Goal: Information Seeking & Learning: Get advice/opinions

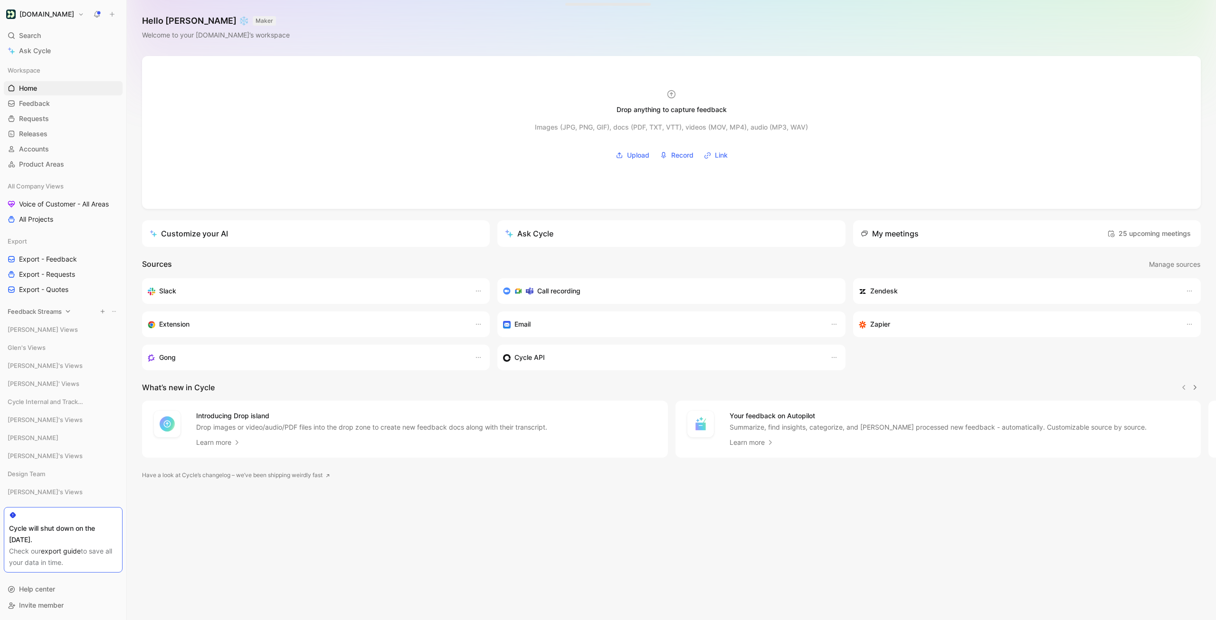
click at [38, 314] on span "Feedback Streams" at bounding box center [35, 311] width 54 height 9
click at [42, 434] on span "Call Recordings" at bounding box center [43, 435] width 48 height 9
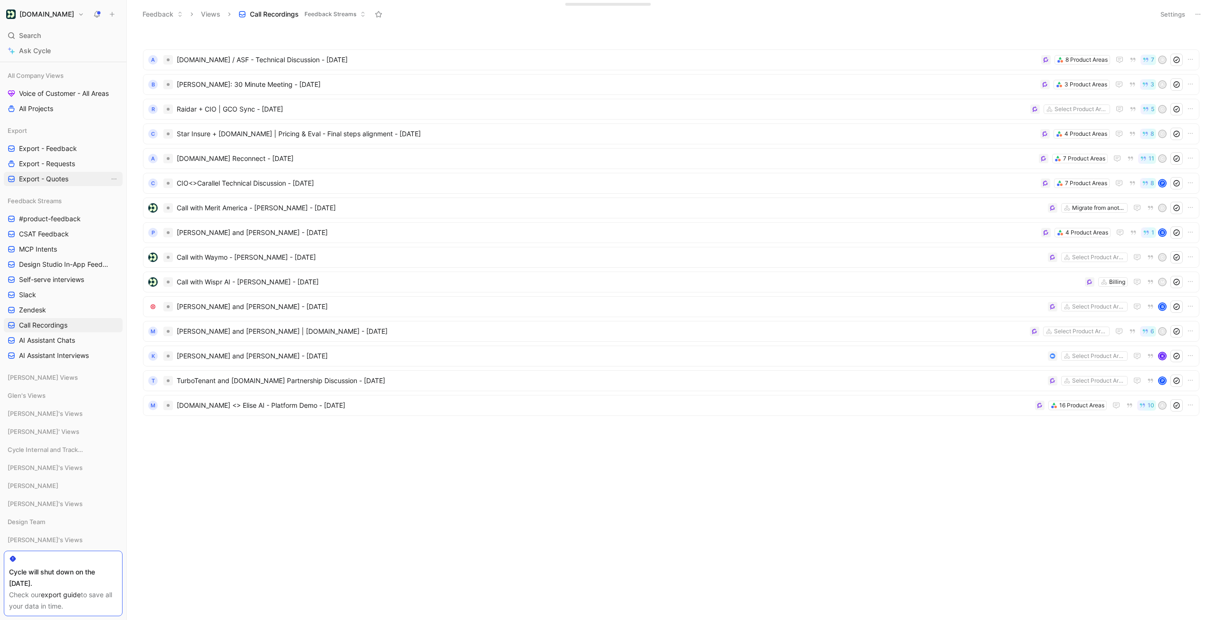
scroll to position [156, 0]
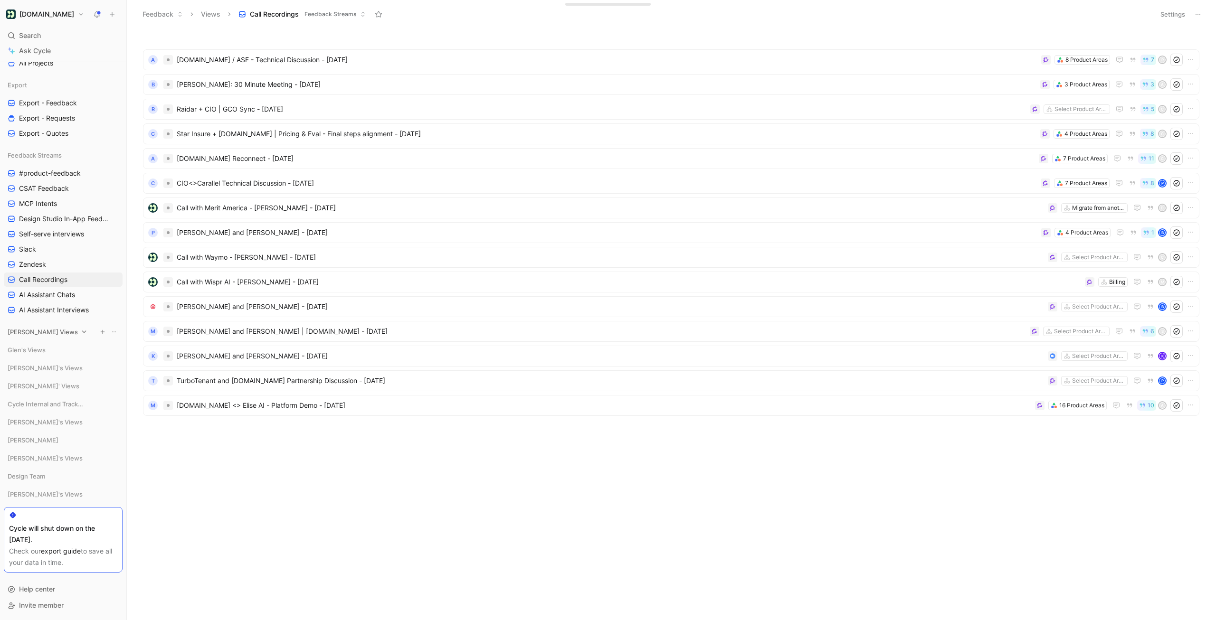
click at [29, 336] on span "[PERSON_NAME] Views" at bounding box center [43, 331] width 70 height 9
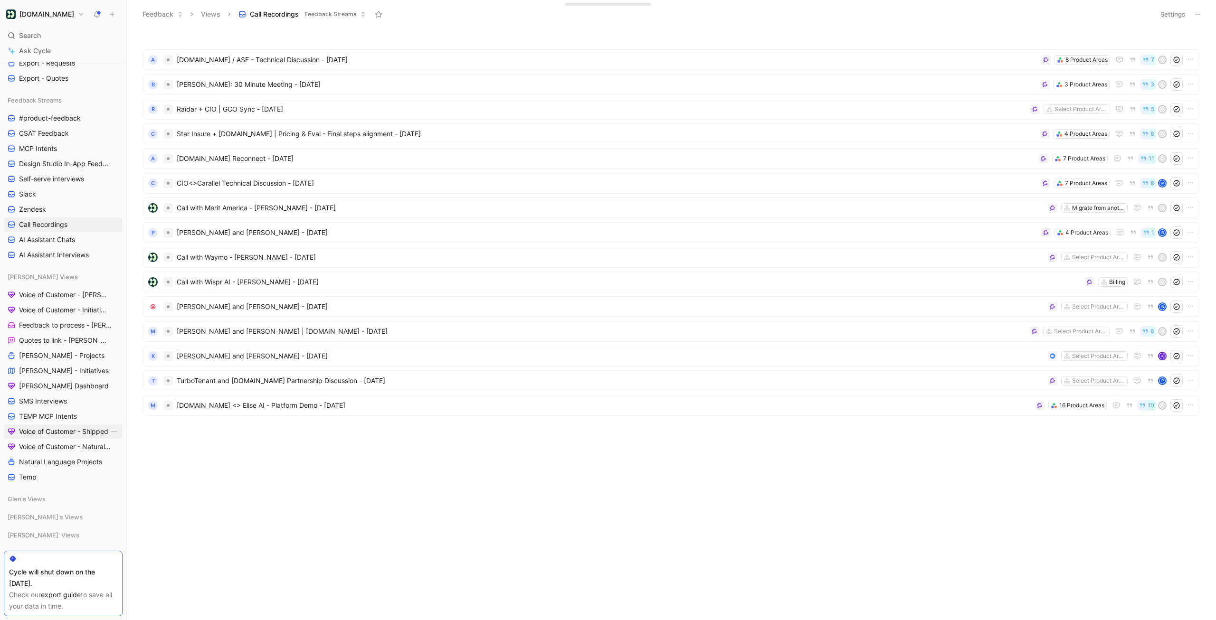
scroll to position [219, 0]
click at [49, 392] on span "SMS Interviews" at bounding box center [43, 392] width 48 height 9
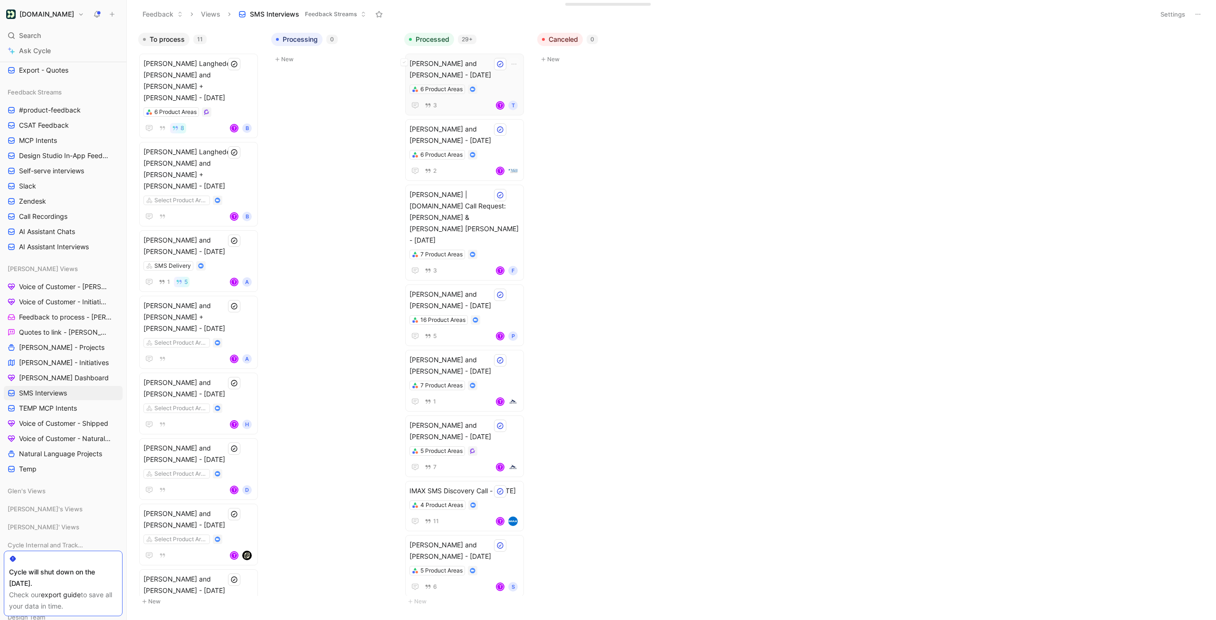
click at [470, 81] on div "Trey Sims and Todd Sparks - 6/5/2025 6 Product Areas 3 T T" at bounding box center [464, 84] width 110 height 53
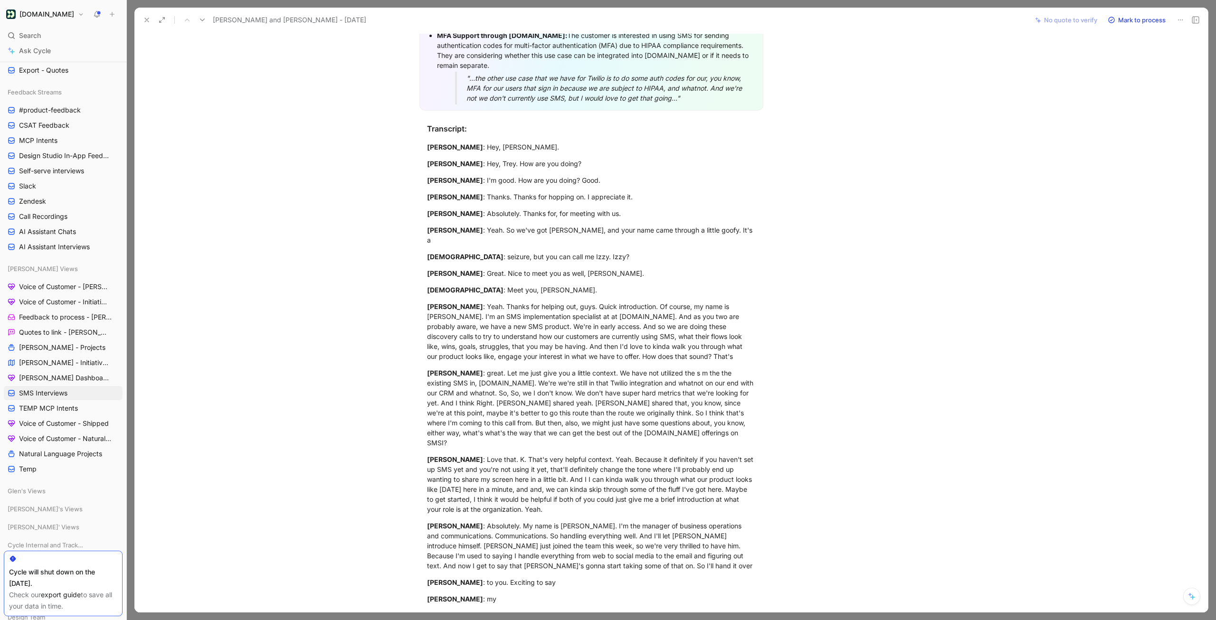
scroll to position [341, 0]
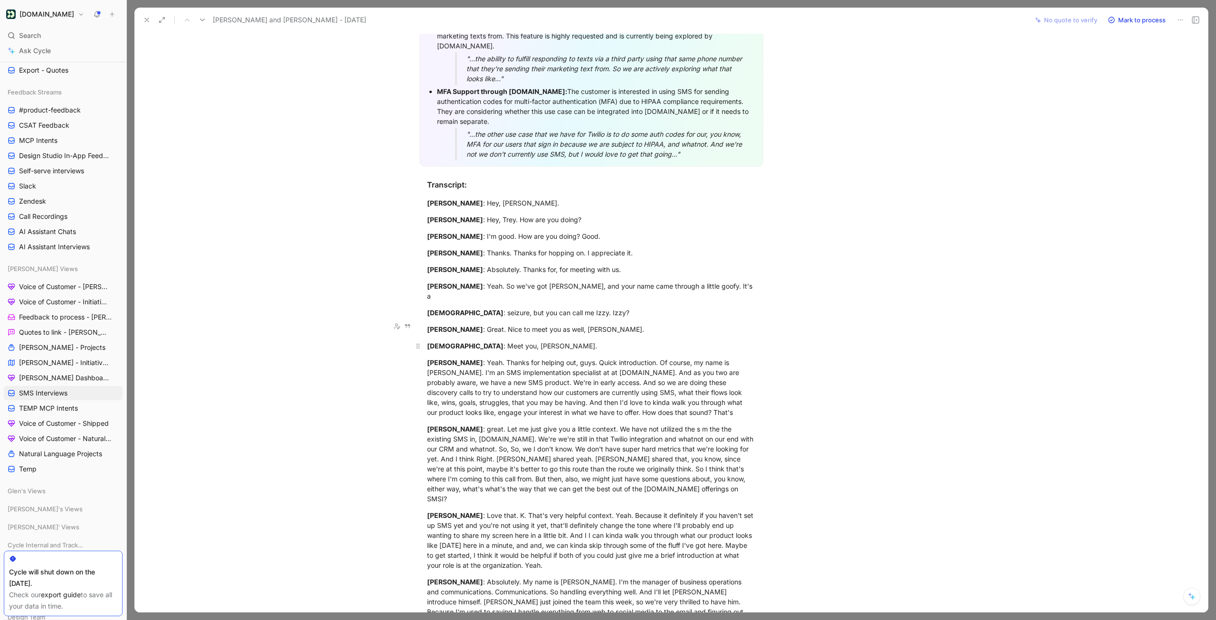
click at [427, 342] on mark "IsidroAleman" at bounding box center [465, 346] width 76 height 8
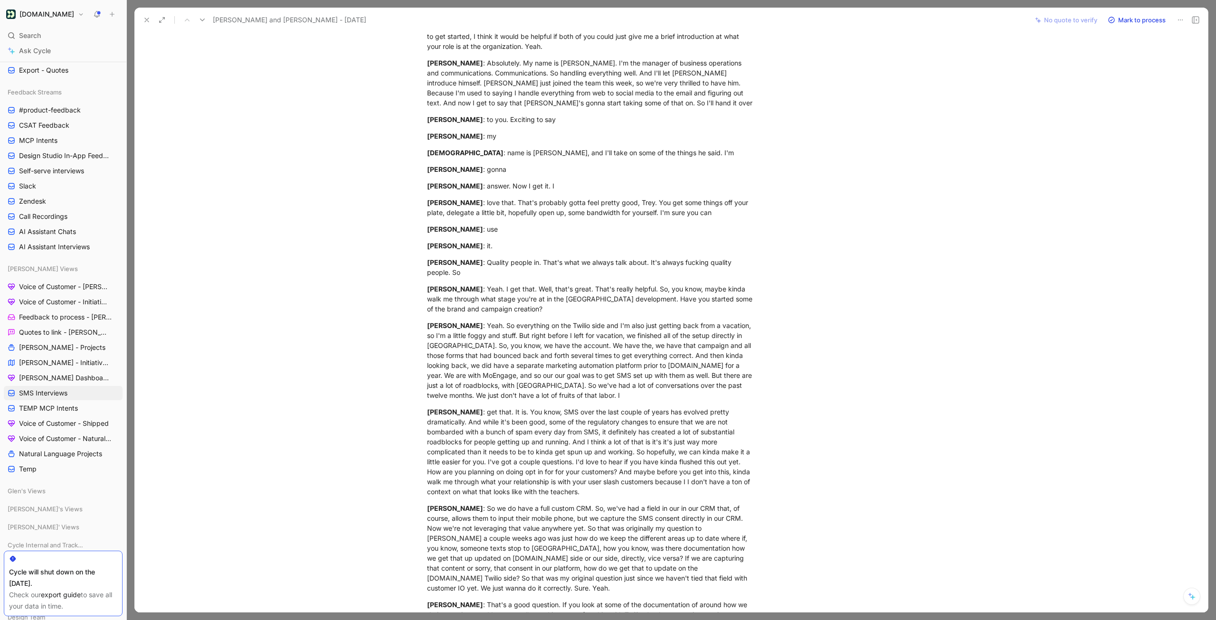
scroll to position [902, 0]
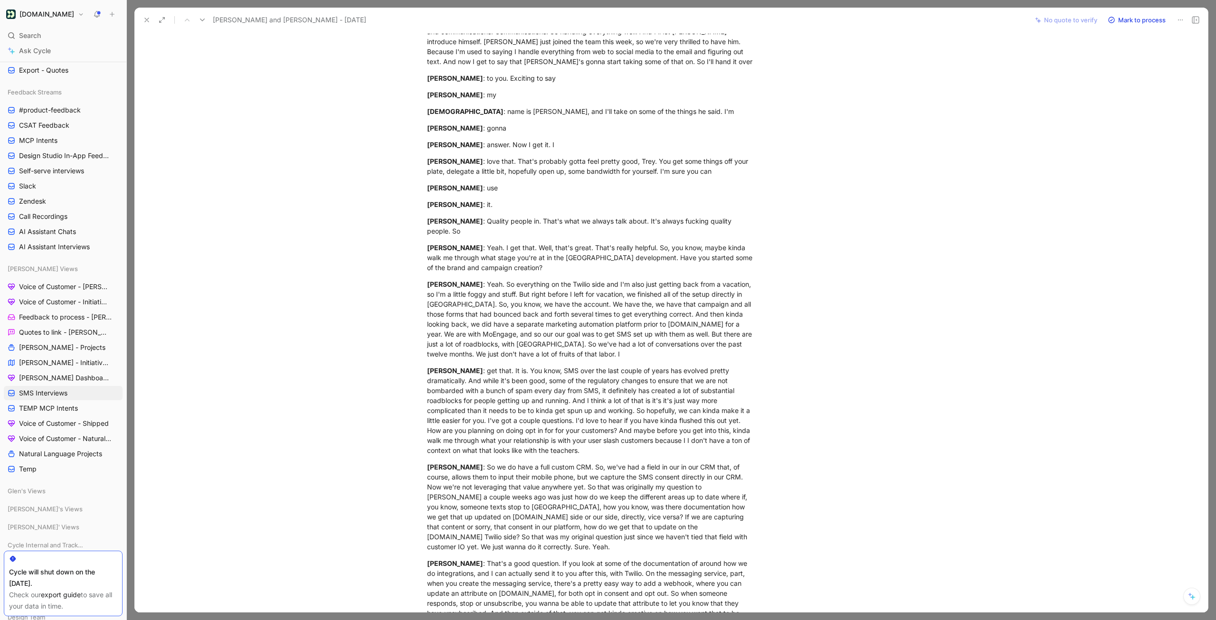
click at [545, 397] on div "Todd Sparks : get that. It is. You know, SMS over the last couple of years has …" at bounding box center [591, 411] width 329 height 90
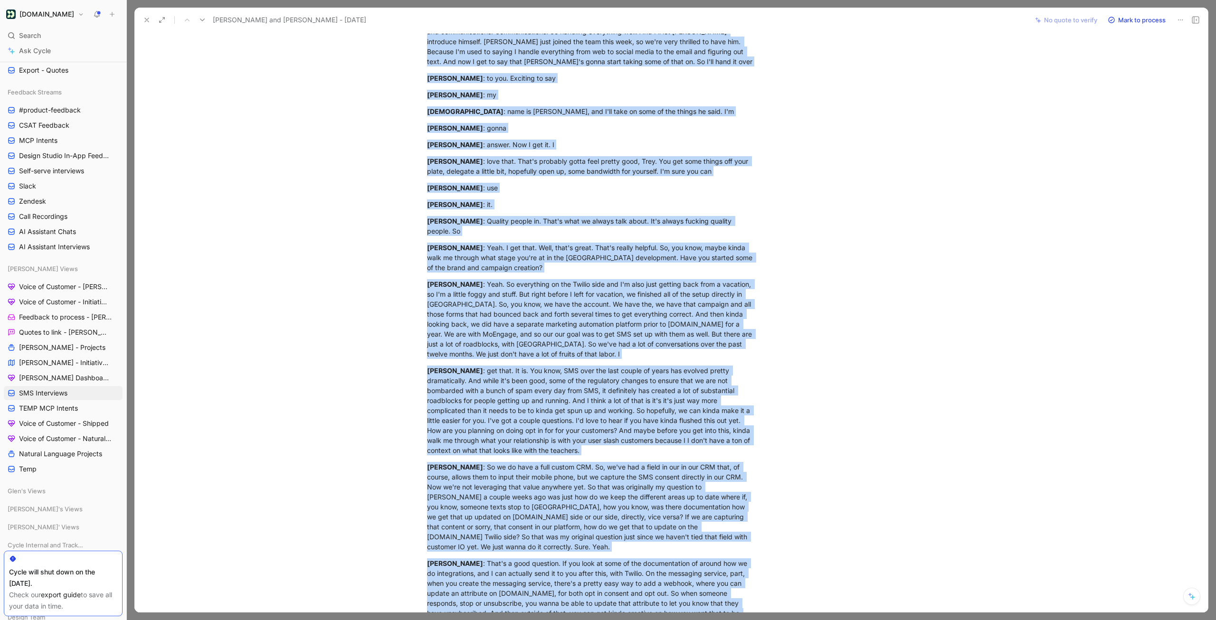
copy div "Video Player is loading. Play Video Play Mute Current Time 0:00 / Duration 31:0…"
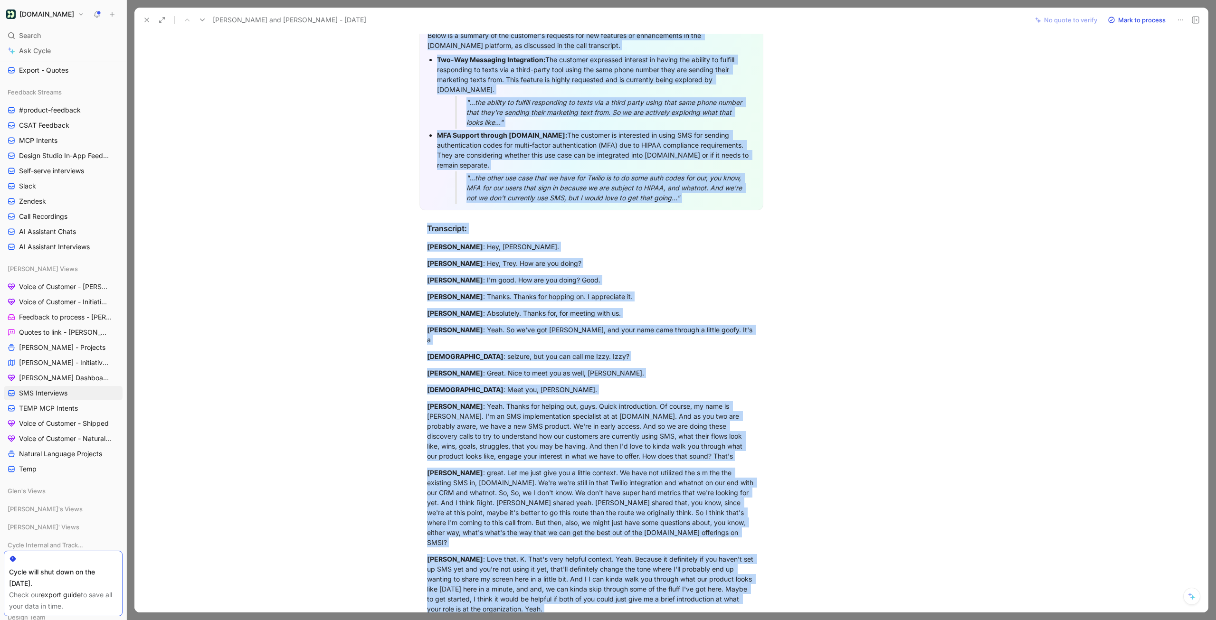
scroll to position [220, 0]
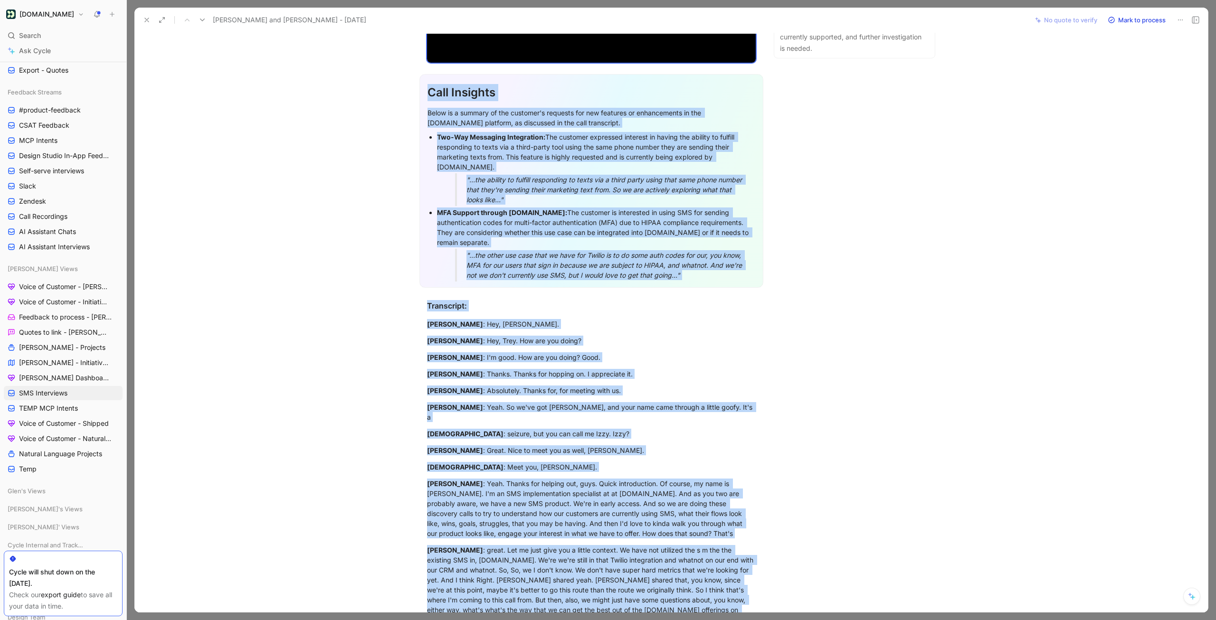
click at [445, 267] on blockquote ""...the other use case that we have for Twilio is to do some auth codes for our…" at bounding box center [596, 265] width 318 height 33
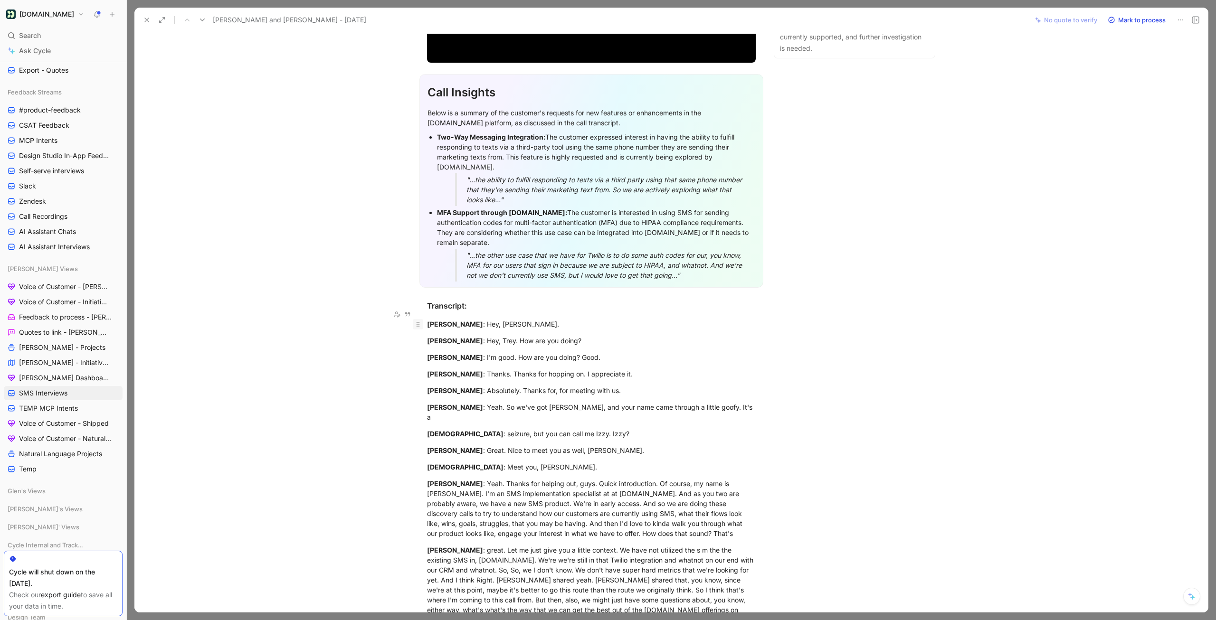
click at [423, 319] on div at bounding box center [418, 324] width 10 height 10
click at [427, 320] on mark "Trey Sims" at bounding box center [455, 324] width 56 height 8
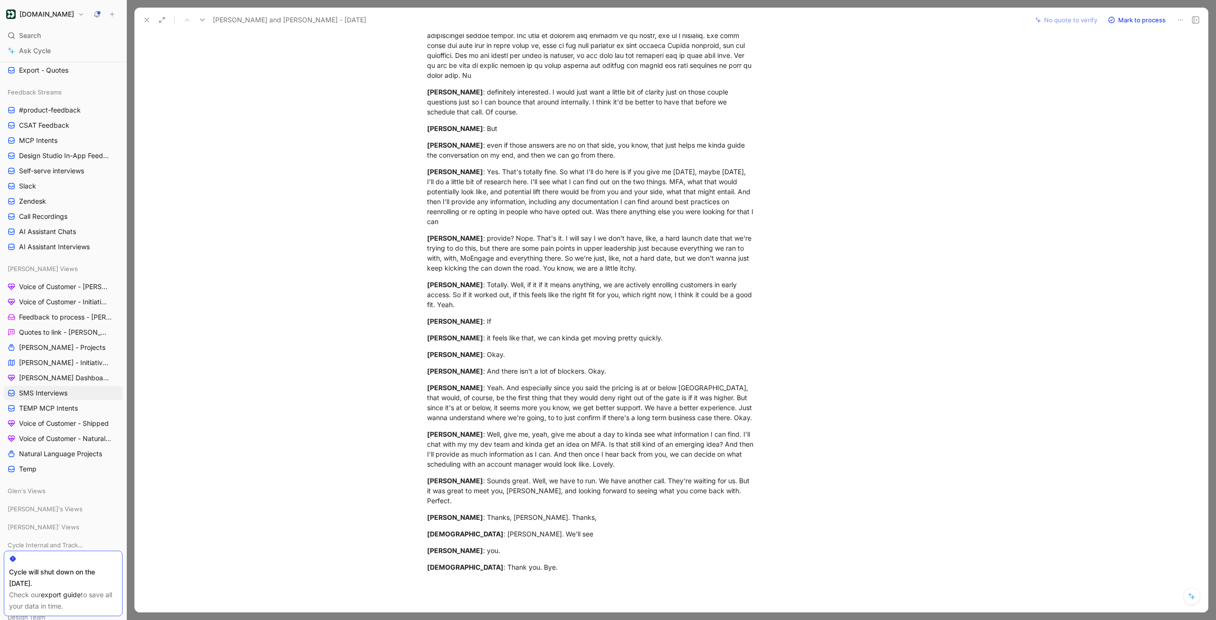
scroll to position [4828, 0]
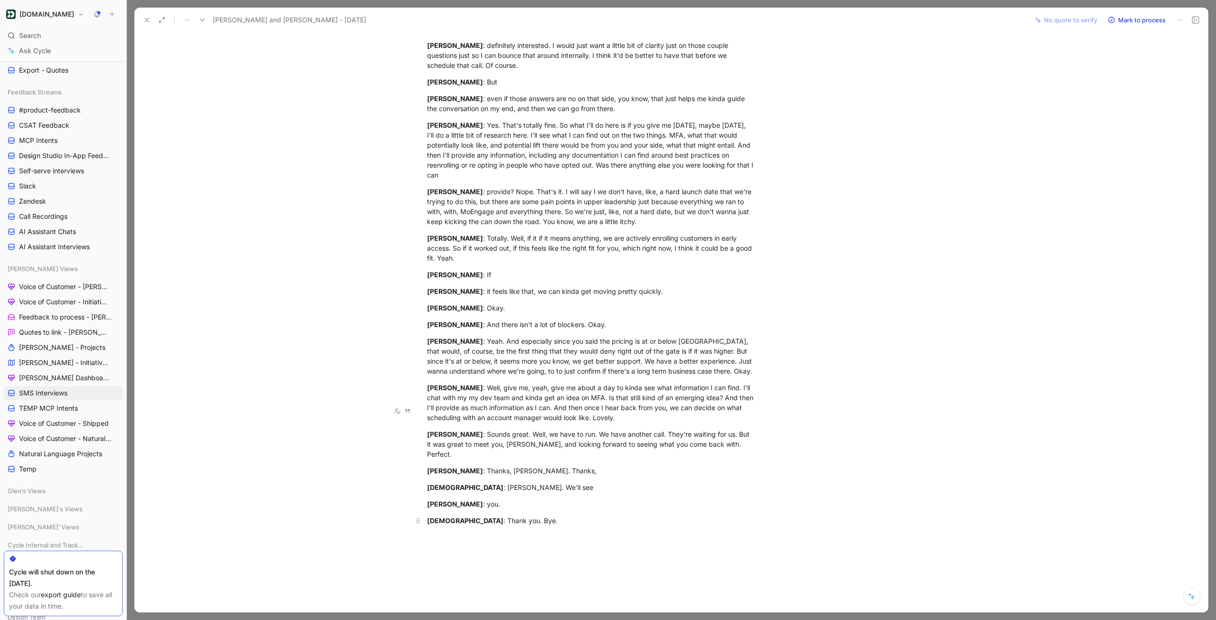
click at [538, 516] on div "IsidroAleman : Thank you. Bye." at bounding box center [591, 521] width 329 height 10
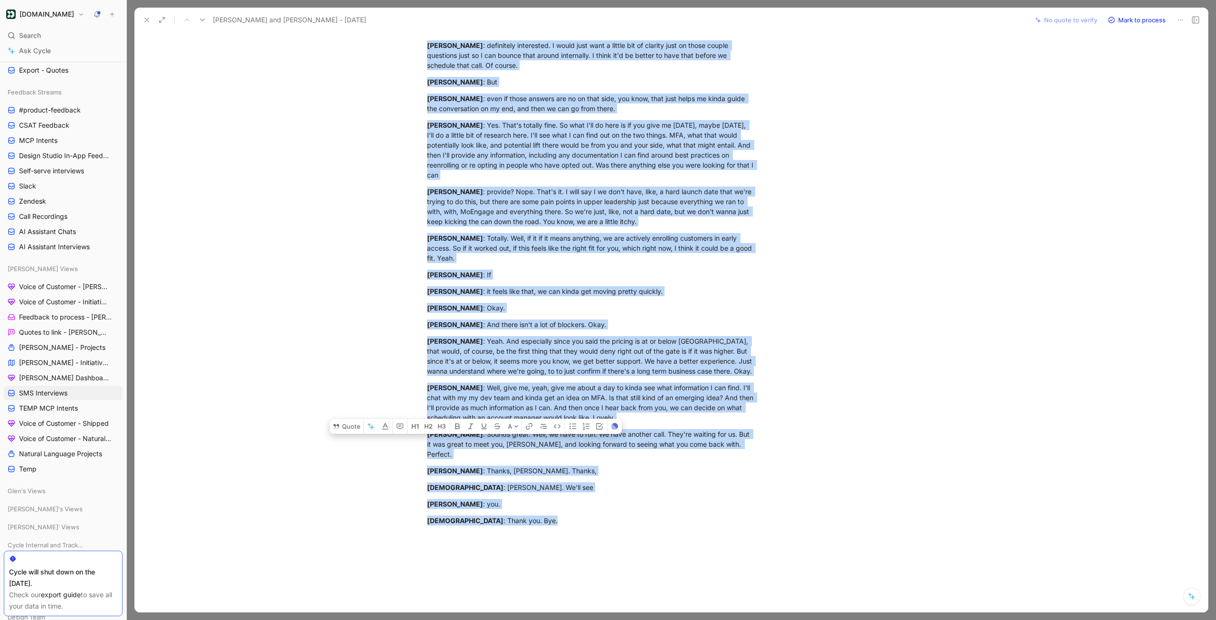
copy div "Trey Sims : Hey, Todd. Todd Sparks : Hey, Trey. How are you doing? Trey Sims : …"
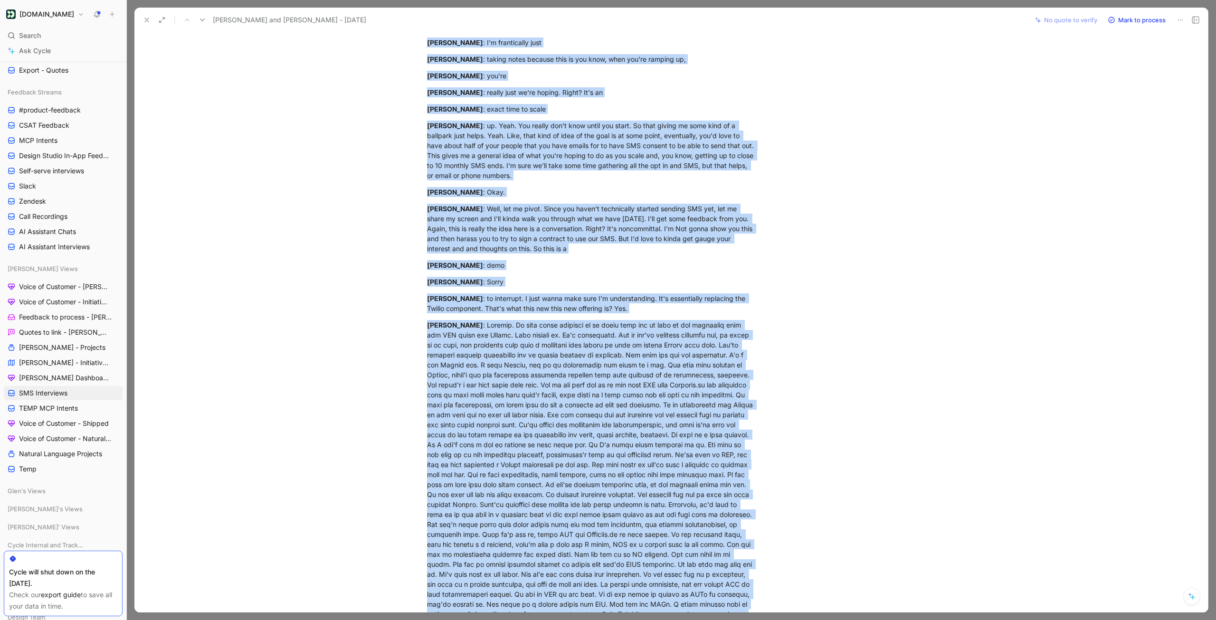
scroll to position [2418, 0]
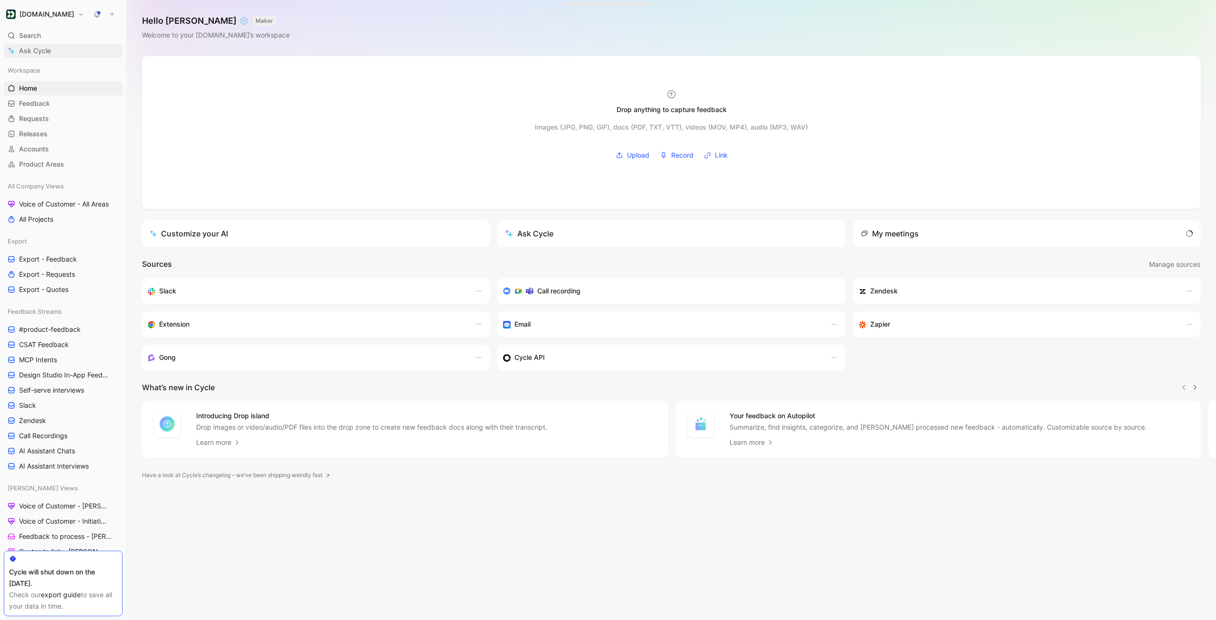
click at [36, 46] on span "Ask Cycle" at bounding box center [35, 50] width 32 height 11
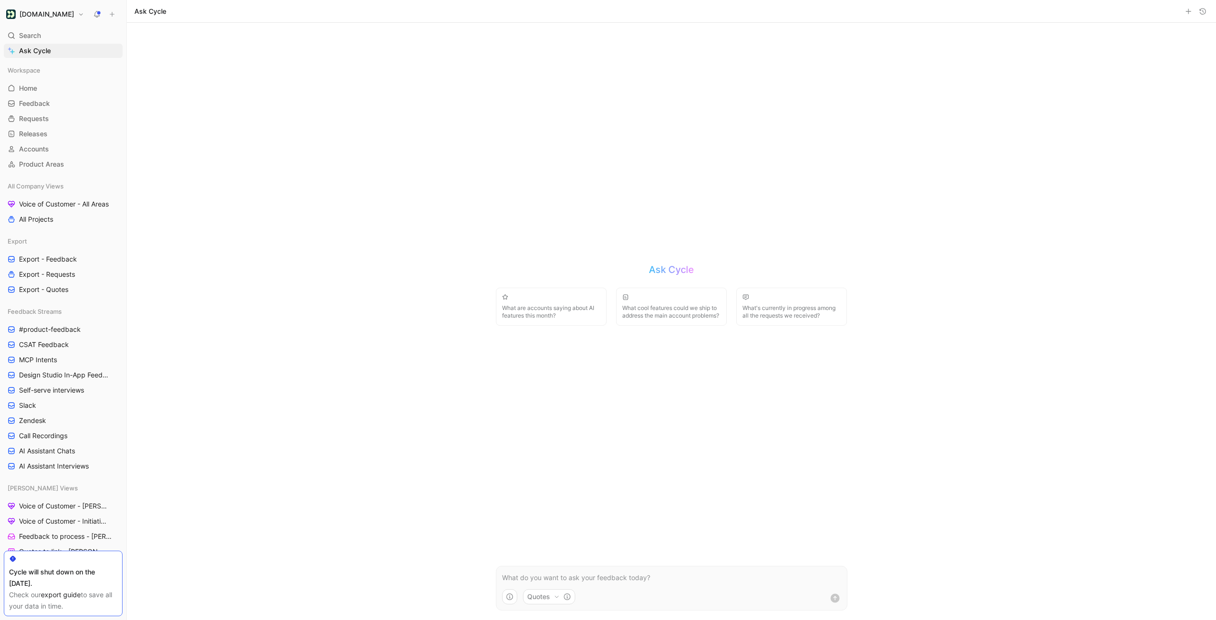
click at [1202, 13] on icon "button" at bounding box center [1203, 12] width 8 height 8
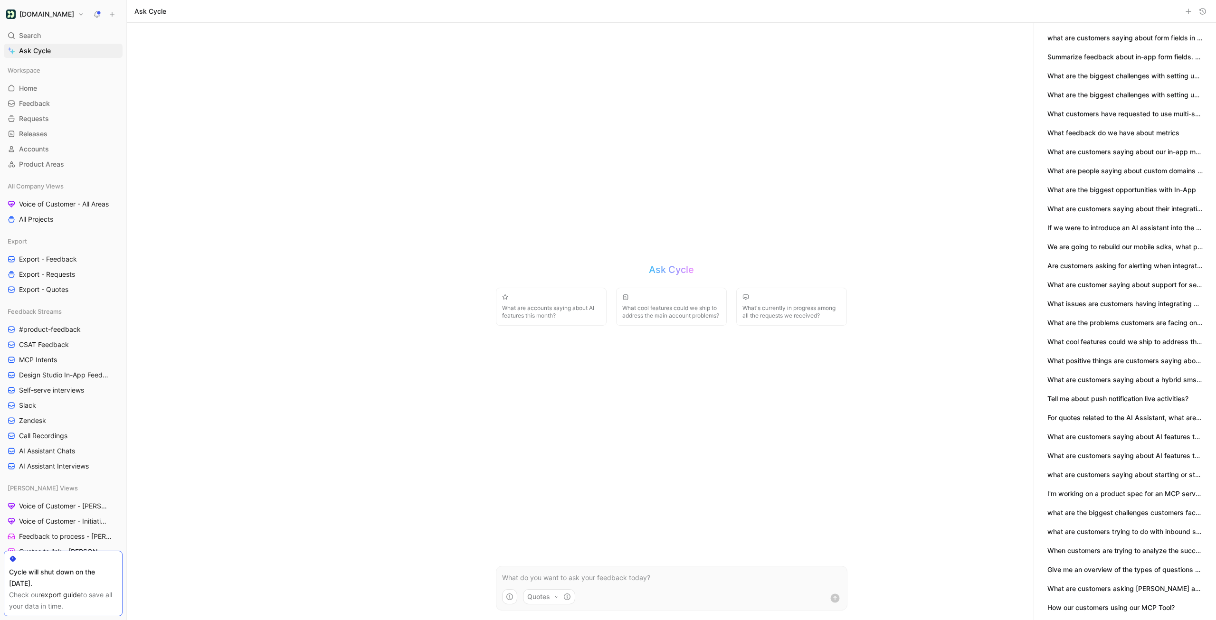
click at [1114, 43] on button "what are customers saying about form fields in in-app messages?" at bounding box center [1124, 38] width 155 height 10
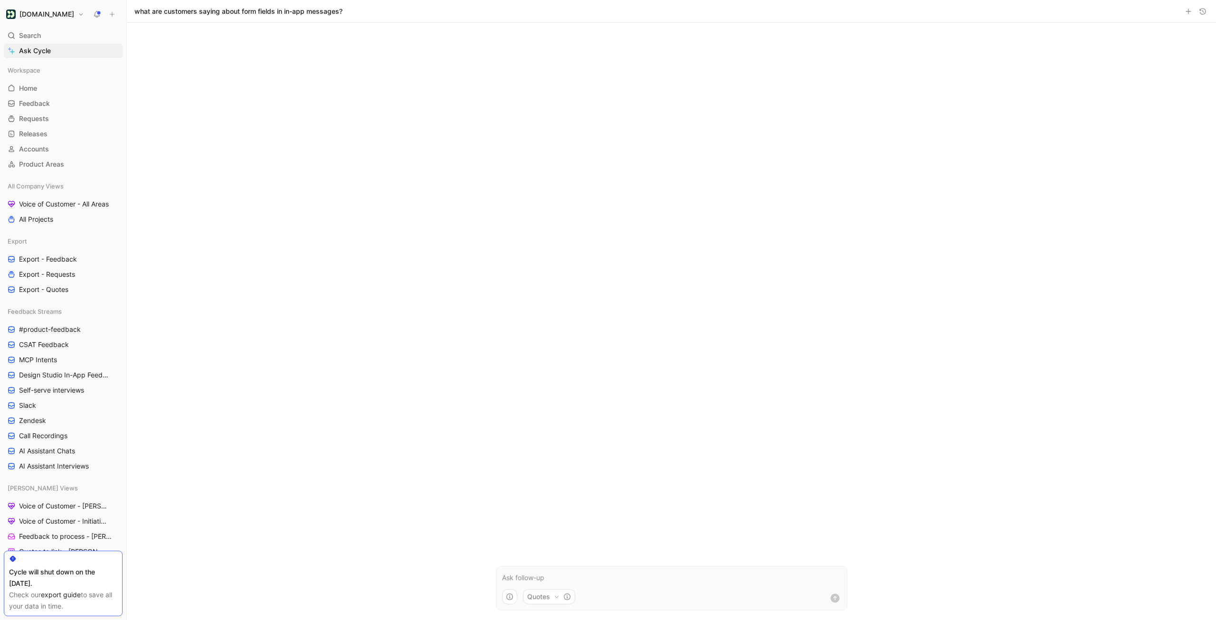
click at [1199, 9] on icon "button" at bounding box center [1203, 12] width 8 height 8
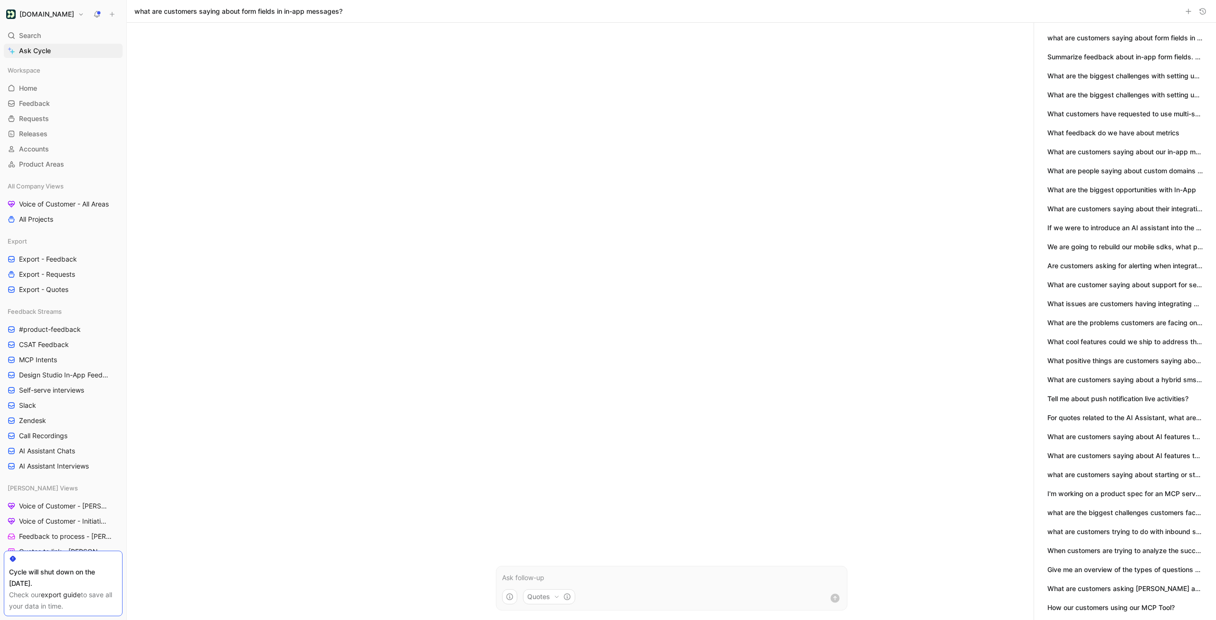
click at [1119, 59] on button "Summarize feedback about in-app form fields. These could be anything from email…" at bounding box center [1124, 57] width 155 height 10
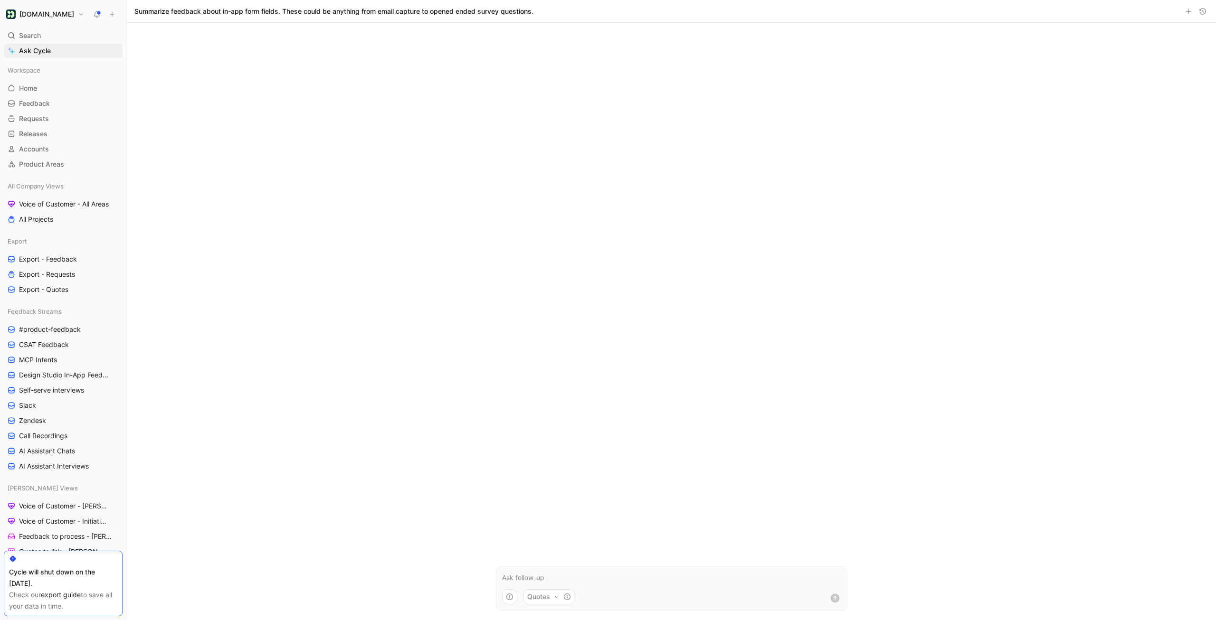
click at [1200, 10] on use "button" at bounding box center [1203, 11] width 6 height 6
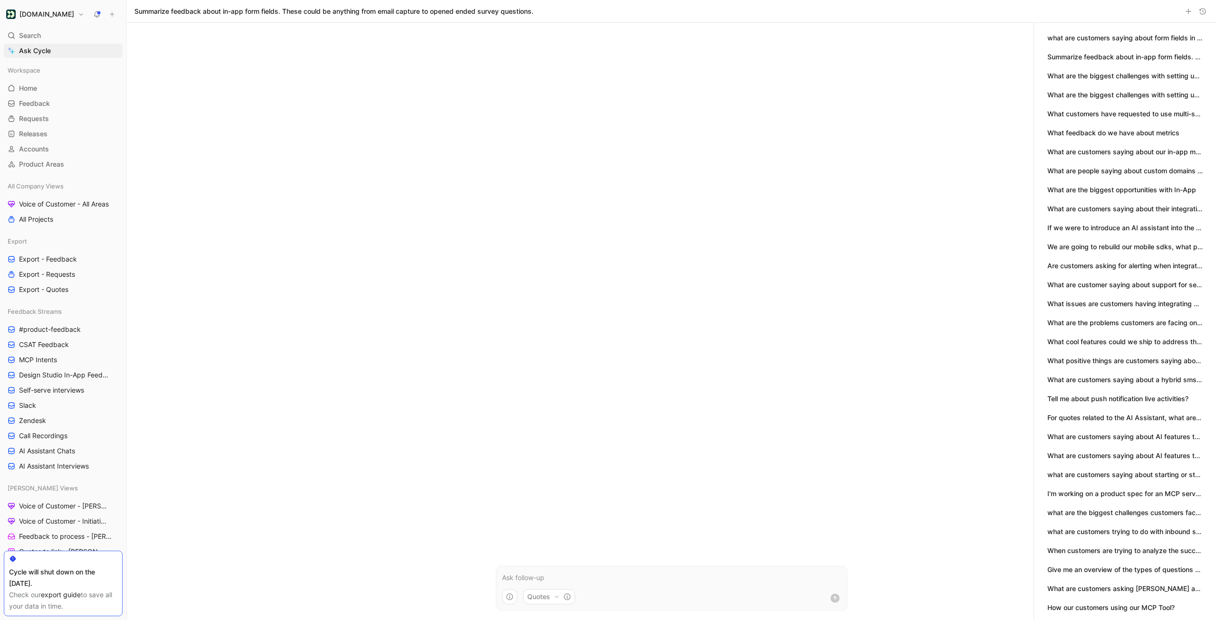
scroll to position [117, 0]
click at [1090, 277] on button "Tell me about push notification live activities?" at bounding box center [1117, 282] width 141 height 10
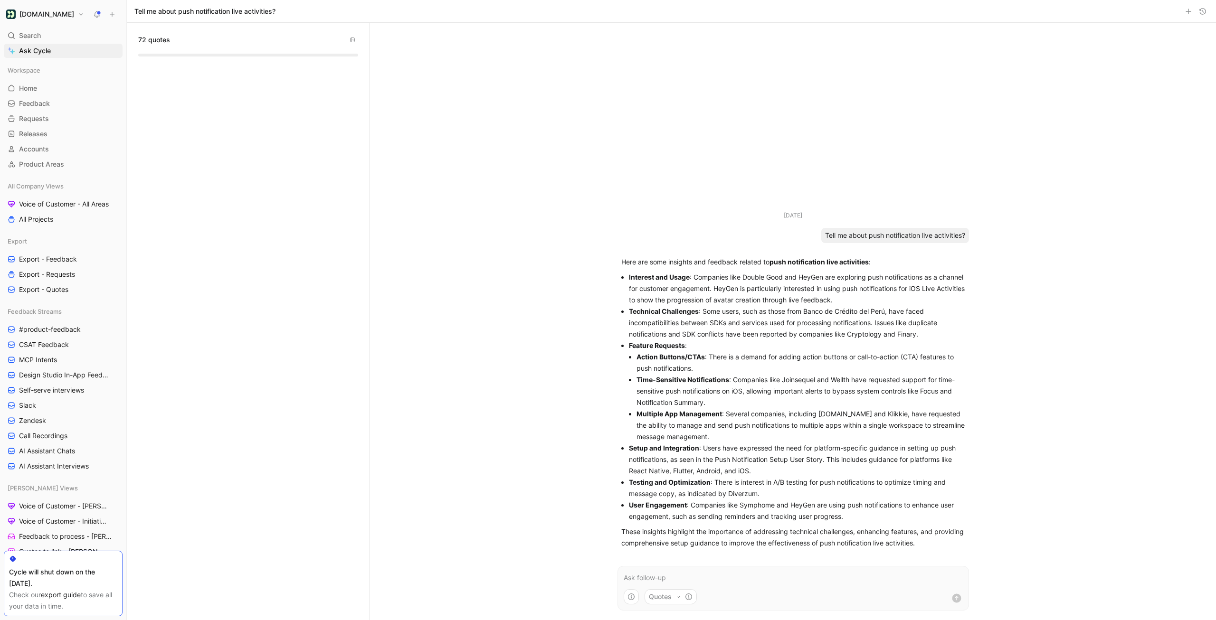
click at [1201, 12] on icon "button" at bounding box center [1203, 12] width 8 height 8
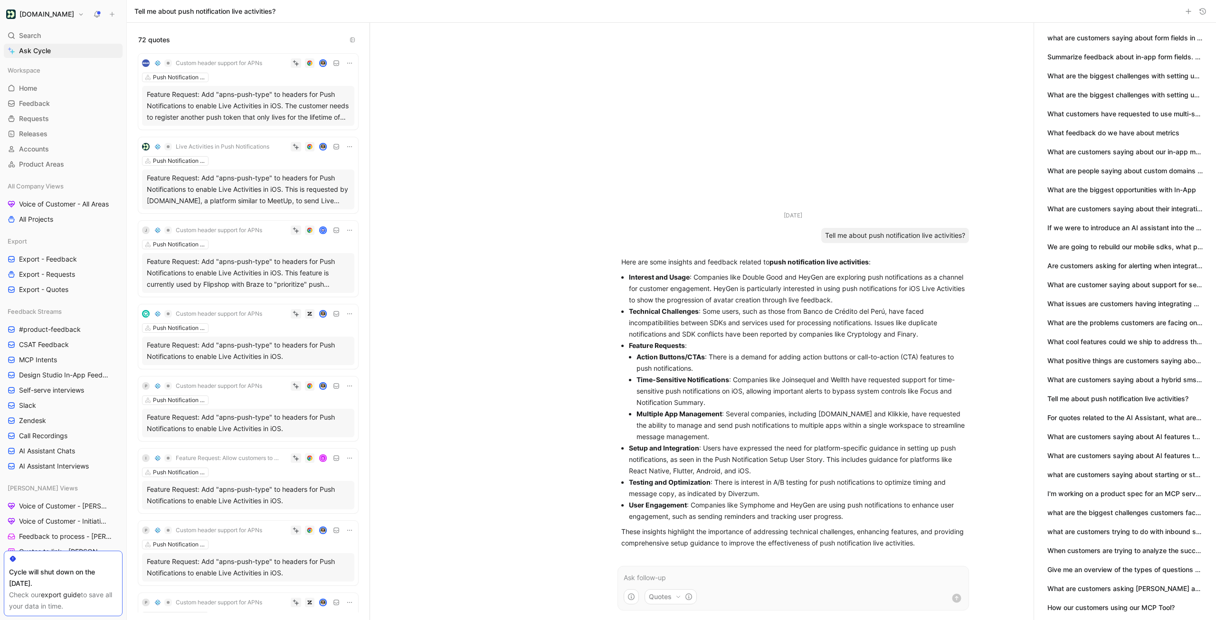
scroll to position [117, 0]
click at [0, 0] on icon "button" at bounding box center [0, 0] width 0 height 0
click at [1157, 357] on div at bounding box center [608, 310] width 1216 height 620
click at [1145, 356] on button "what are customers saying about starting or stopping campaign/workflow/automati…" at bounding box center [1124, 358] width 155 height 10
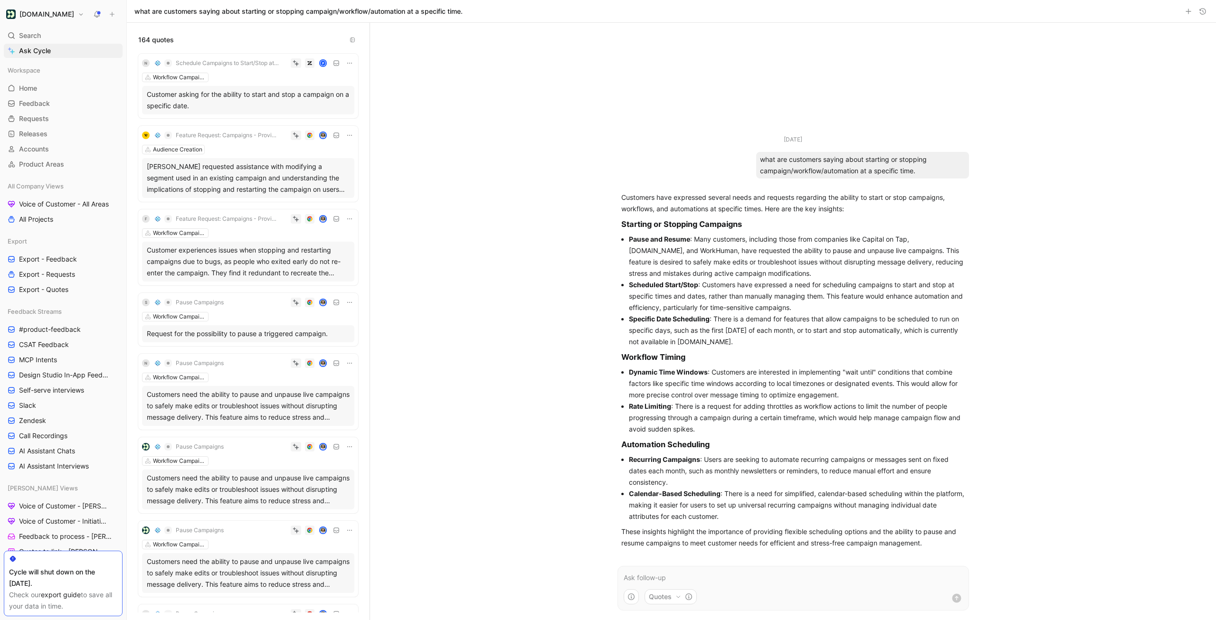
click at [838, 162] on div "what are customers saying about starting or stopping campaign/workflow/automati…" at bounding box center [862, 165] width 213 height 27
click at [1199, 13] on icon "button" at bounding box center [1203, 12] width 8 height 8
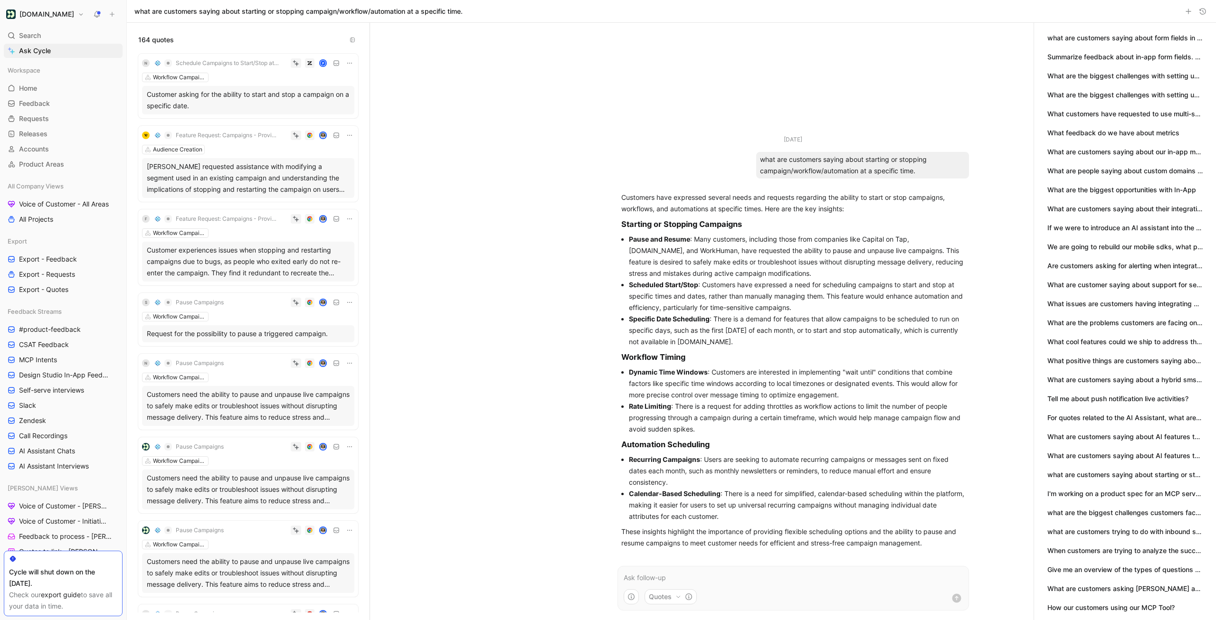
click at [862, 161] on div at bounding box center [671, 321] width 1089 height 597
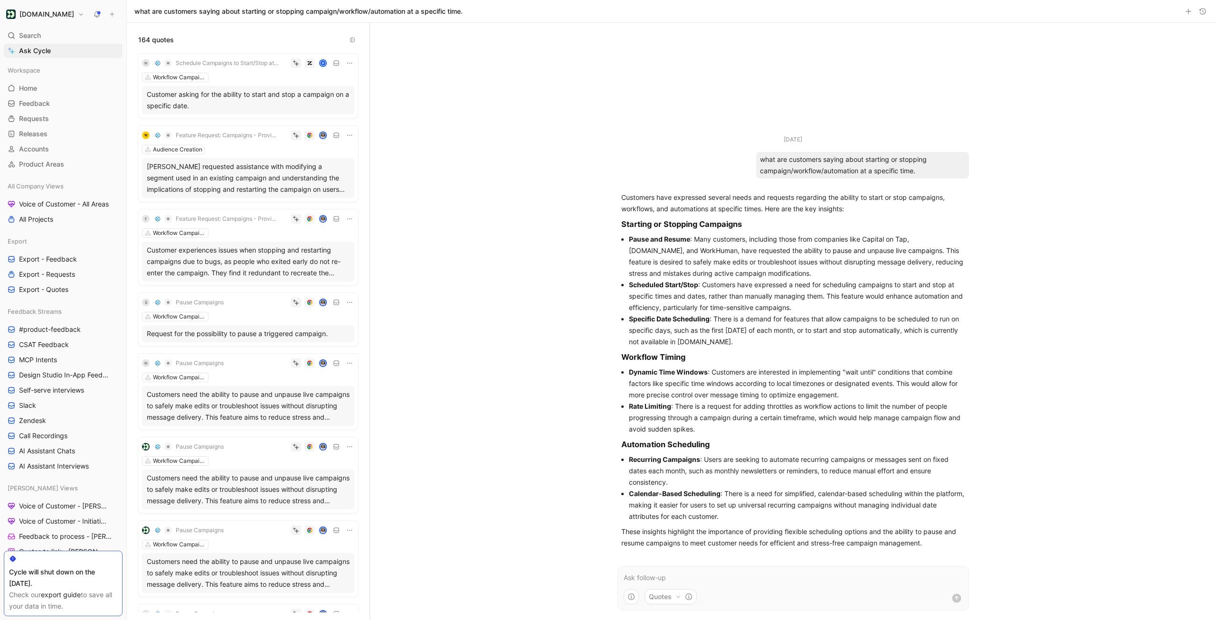
click at [862, 161] on div "what are customers saying about starting or stopping campaign/workflow/automati…" at bounding box center [862, 165] width 213 height 27
copy div "what are customers saying about starting or stopping campaign/workflow/automati…"
click at [1204, 16] on button "button" at bounding box center [1202, 11] width 11 height 11
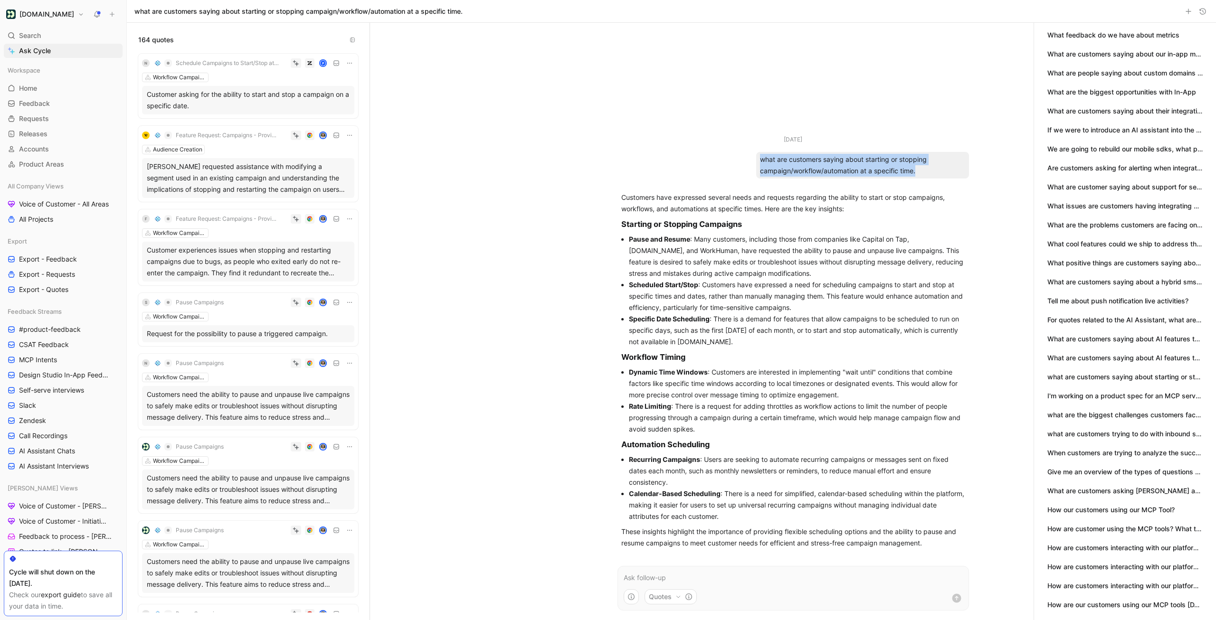
scroll to position [117, 0]
click at [1137, 265] on button "What are customers saying about a hybrid sms solution" at bounding box center [1124, 263] width 155 height 10
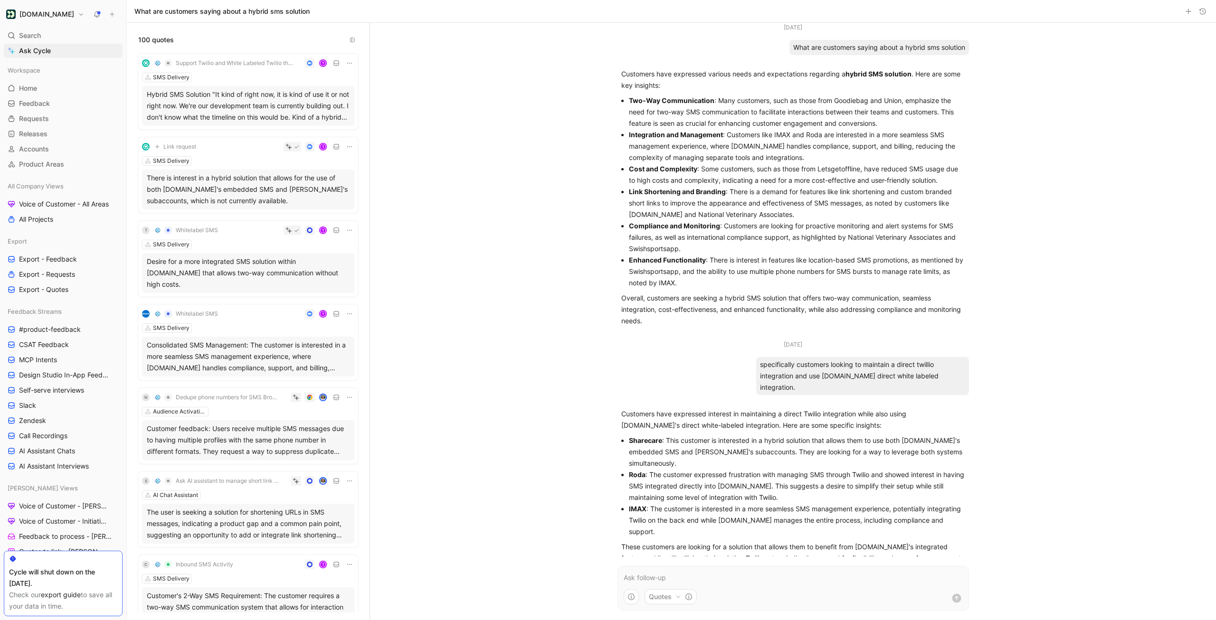
scroll to position [4, 0]
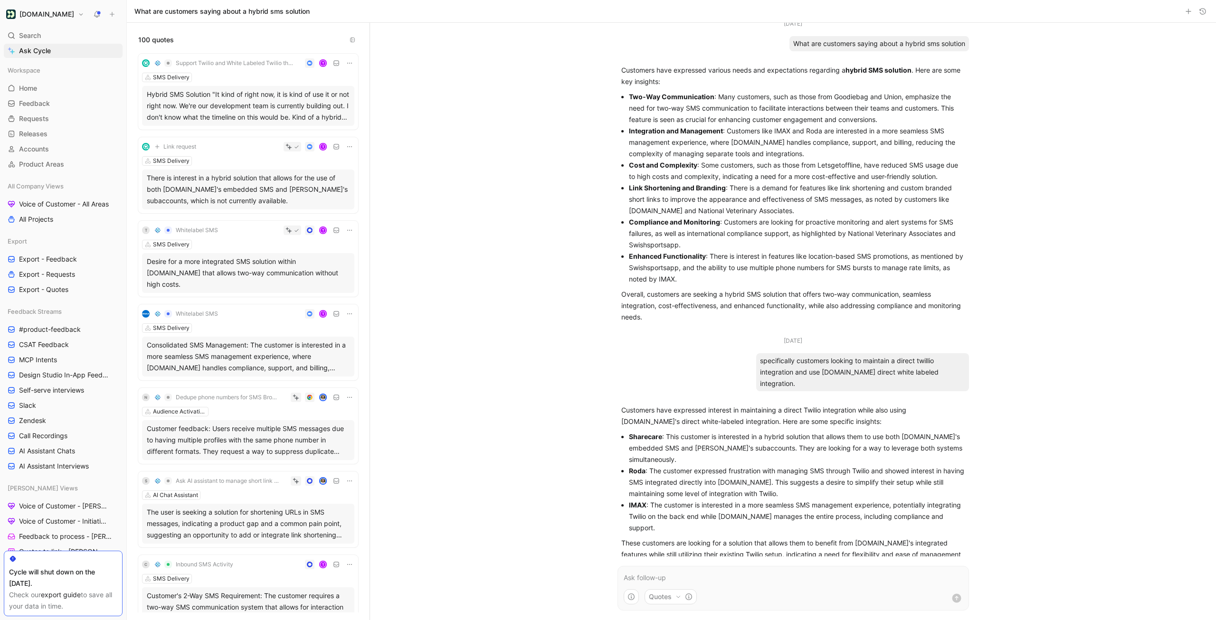
click at [1209, 10] on div "What are customers saying about a hybrid sms solution" at bounding box center [671, 11] width 1089 height 23
click at [1207, 10] on button "button" at bounding box center [1202, 11] width 11 height 11
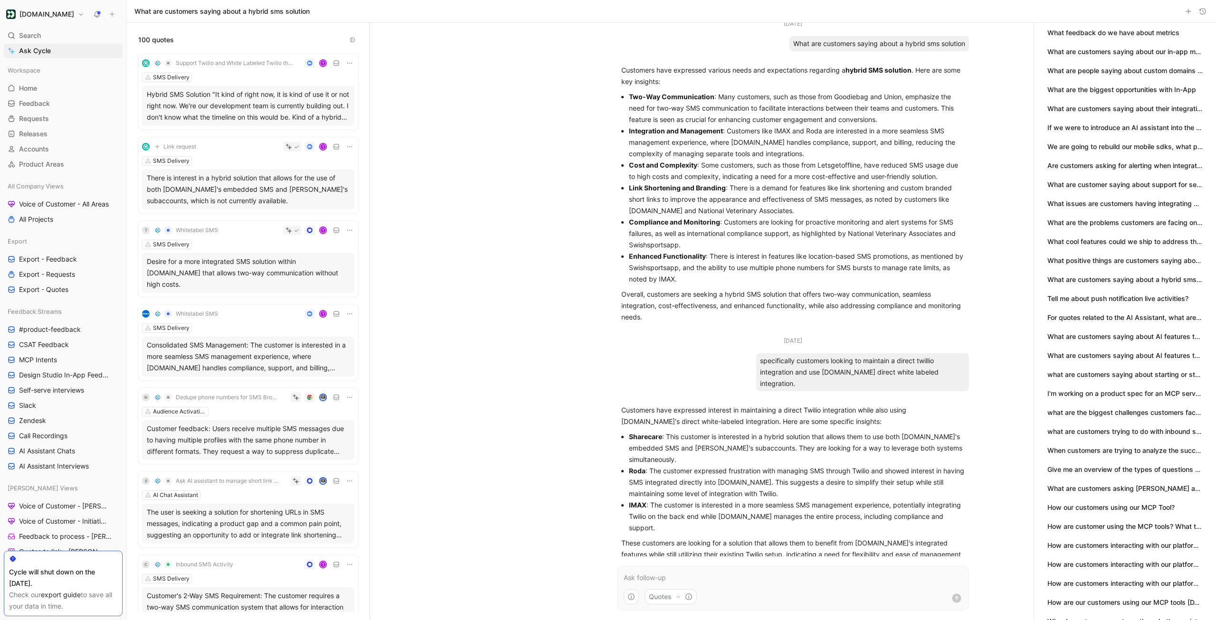
scroll to position [117, 0]
click at [1104, 414] on button "what are customers trying to do with inbound sms or being able to capture reply…" at bounding box center [1124, 415] width 155 height 10
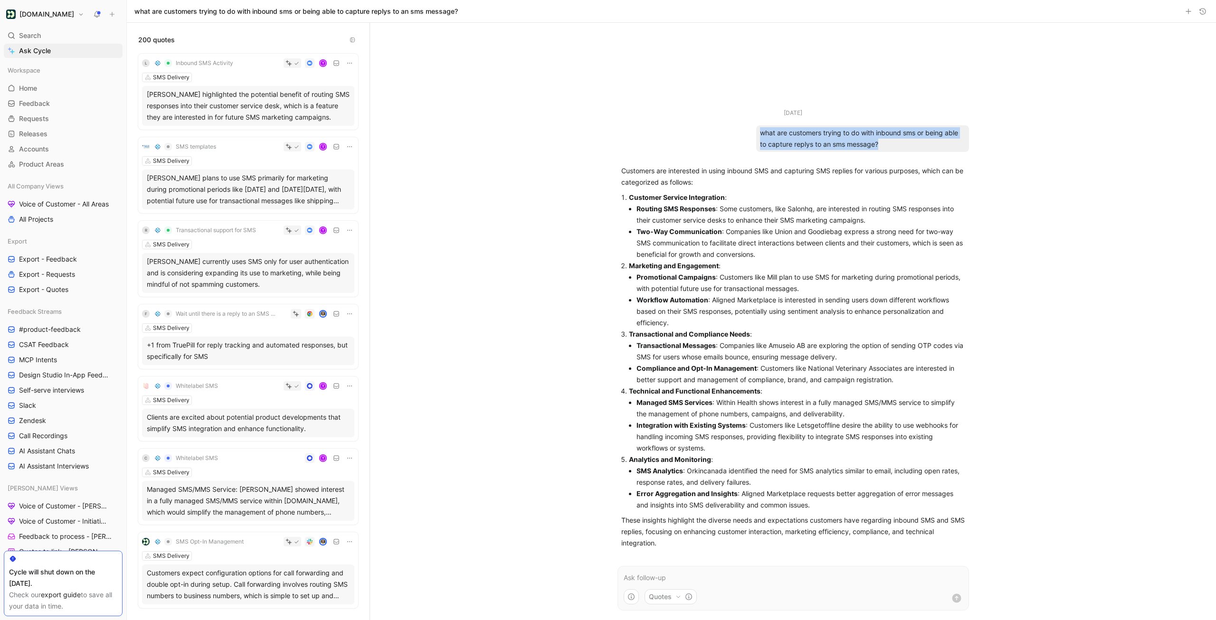
drag, startPoint x: 881, startPoint y: 146, endPoint x: 759, endPoint y: 135, distance: 122.5
click at [759, 135] on div "what are customers trying to do with inbound sms or being able to capture reply…" at bounding box center [862, 138] width 213 height 27
click at [806, 138] on div "what are customers trying to do with inbound sms or being able to capture reply…" at bounding box center [862, 138] width 213 height 27
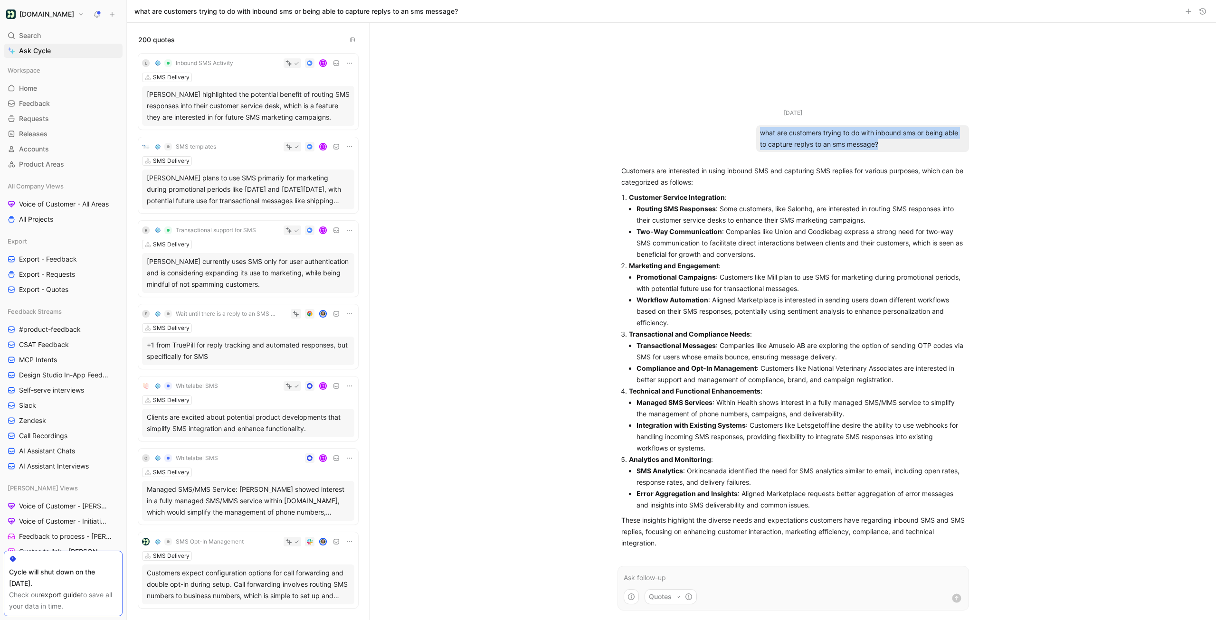
click at [881, 148] on div "what are customers trying to do with inbound sms or being able to capture reply…" at bounding box center [862, 138] width 213 height 27
drag, startPoint x: 895, startPoint y: 148, endPoint x: 758, endPoint y: 134, distance: 137.9
click at [758, 134] on div "what are customers trying to do with inbound sms or being able to capture reply…" at bounding box center [862, 138] width 213 height 27
copy div "what are customers trying to do with inbound sms or being able to capture reply…"
